Goal: Navigation & Orientation: Find specific page/section

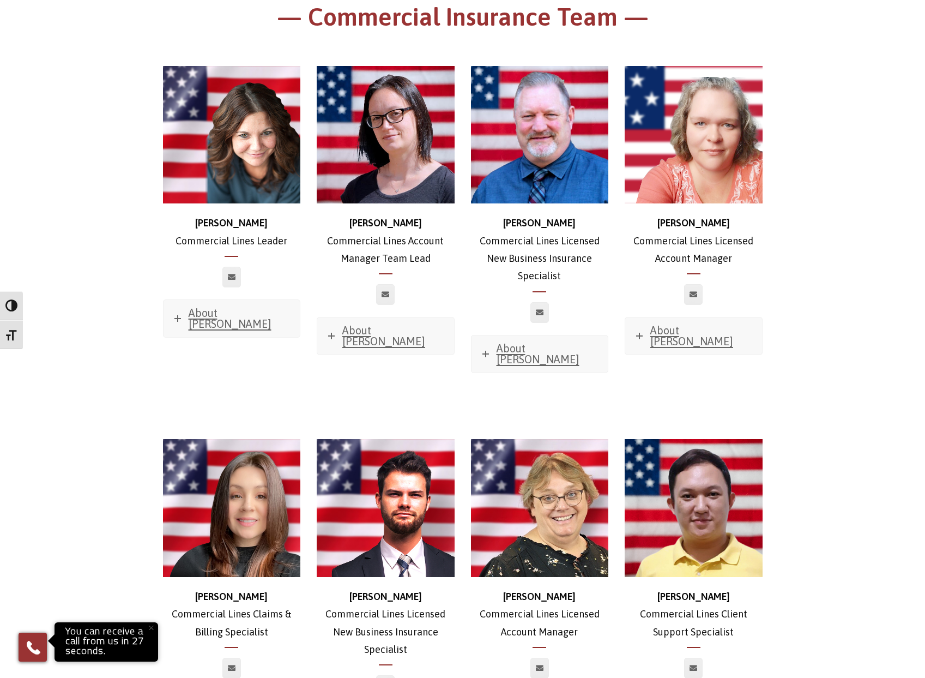
scroll to position [545, 0]
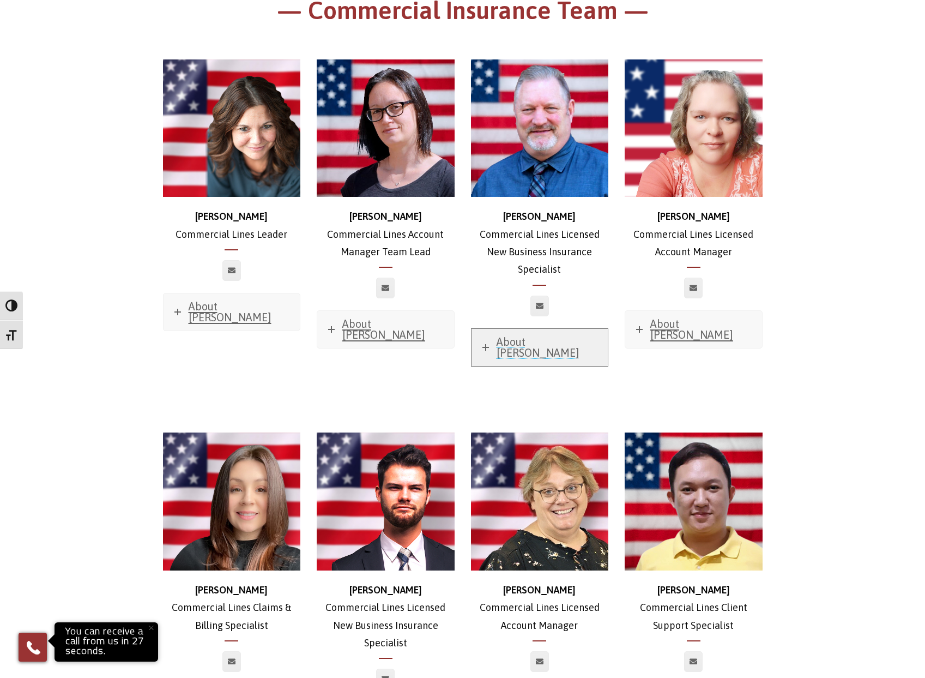
click at [527, 335] on span "About [PERSON_NAME]" at bounding box center [538, 346] width 83 height 23
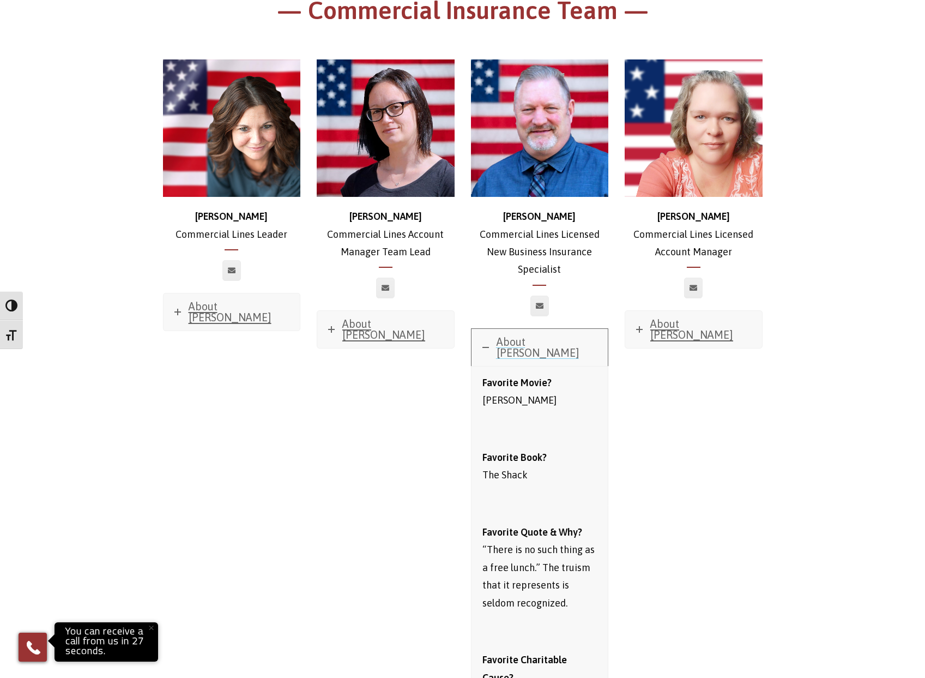
click at [527, 335] on span "About [PERSON_NAME]" at bounding box center [538, 346] width 83 height 23
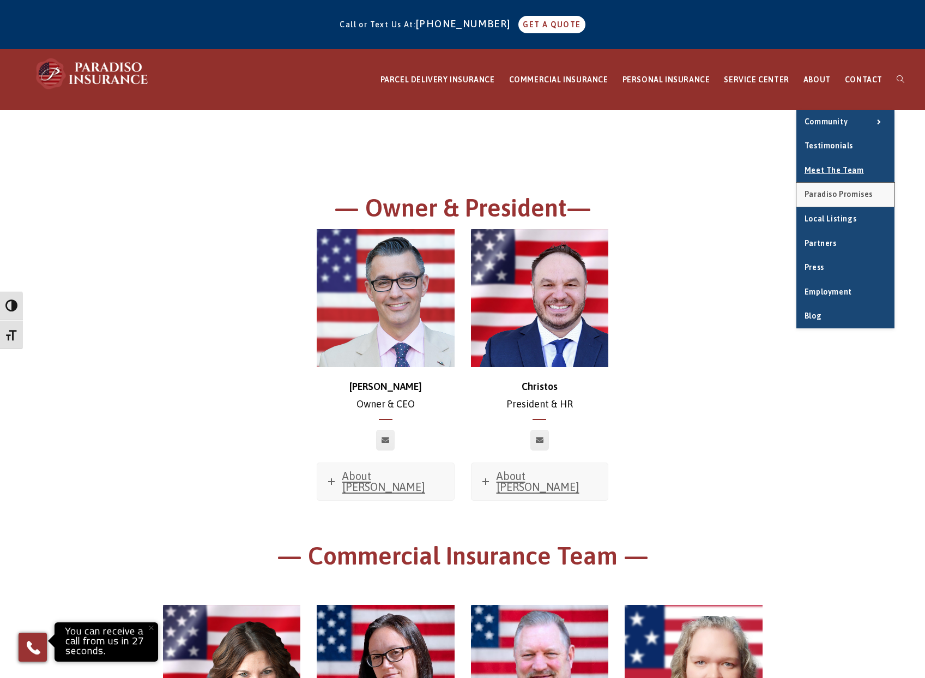
click at [822, 195] on span "Paradiso Promises" at bounding box center [839, 194] width 68 height 9
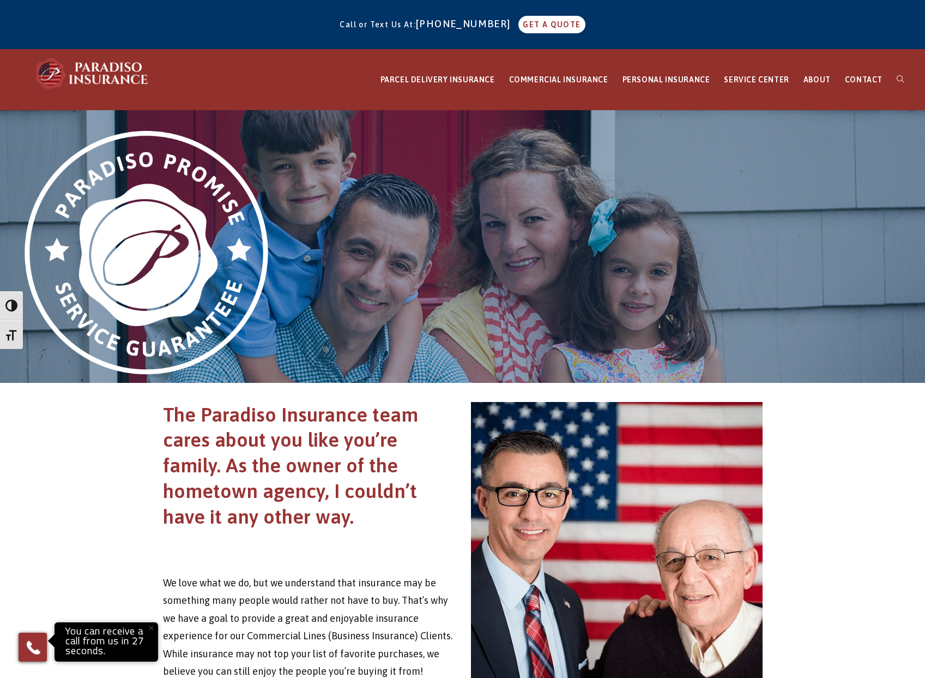
click at [334, 68] on div "PARCEL DELIVERY INSURANCE FedEx Parcel Delivery Insurance Amazon Parcel Deliver…" at bounding box center [462, 80] width 925 height 61
